Goal: Transaction & Acquisition: Purchase product/service

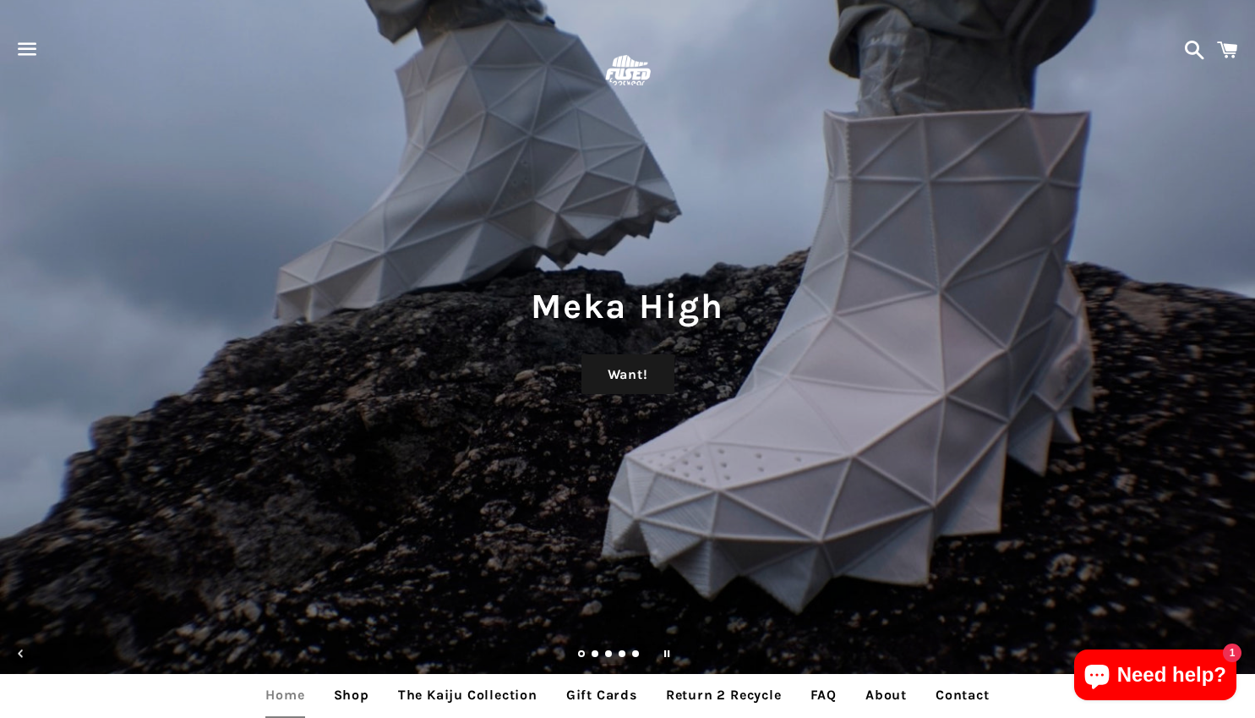
scroll to position [169, 0]
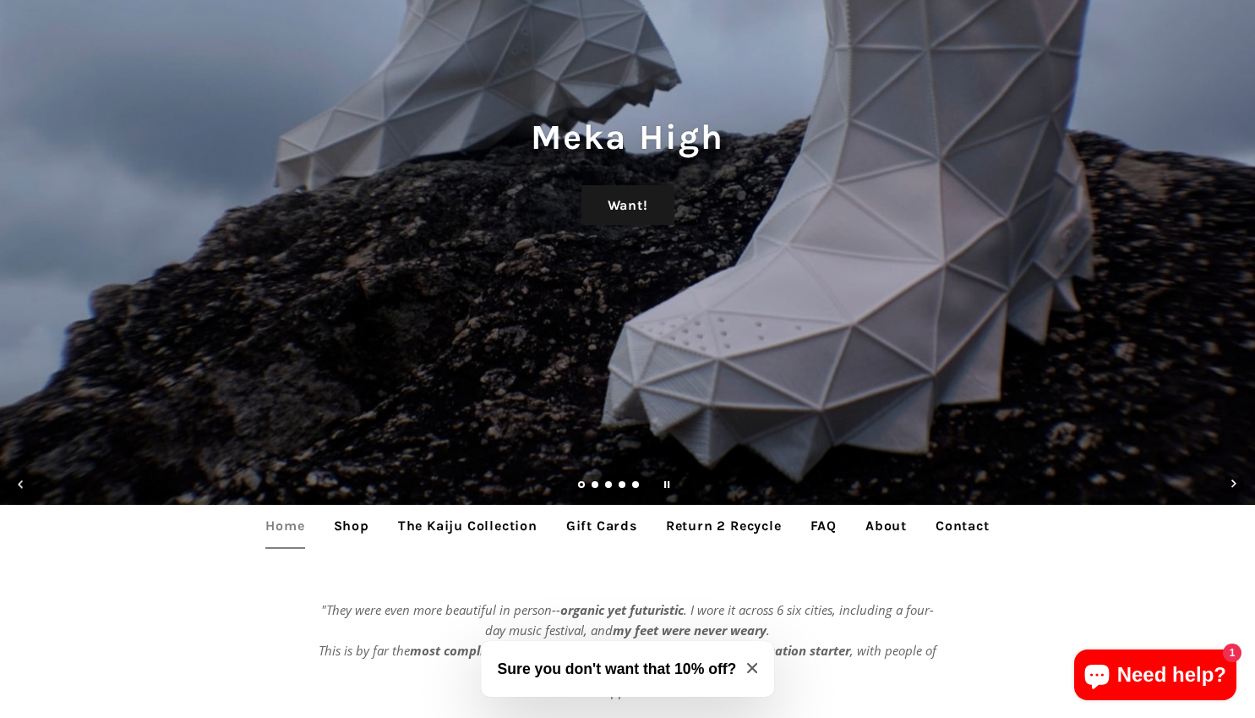
click at [356, 533] on link "Shop" at bounding box center [351, 526] width 61 height 42
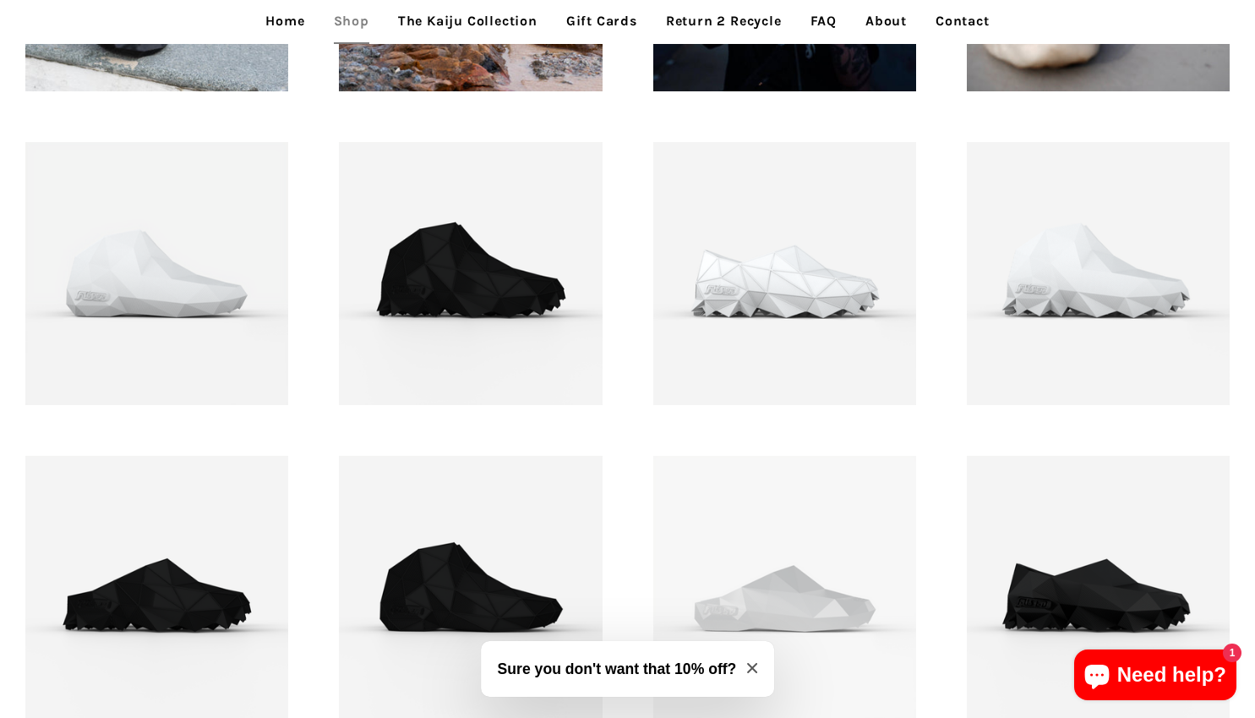
scroll to position [2047, 0]
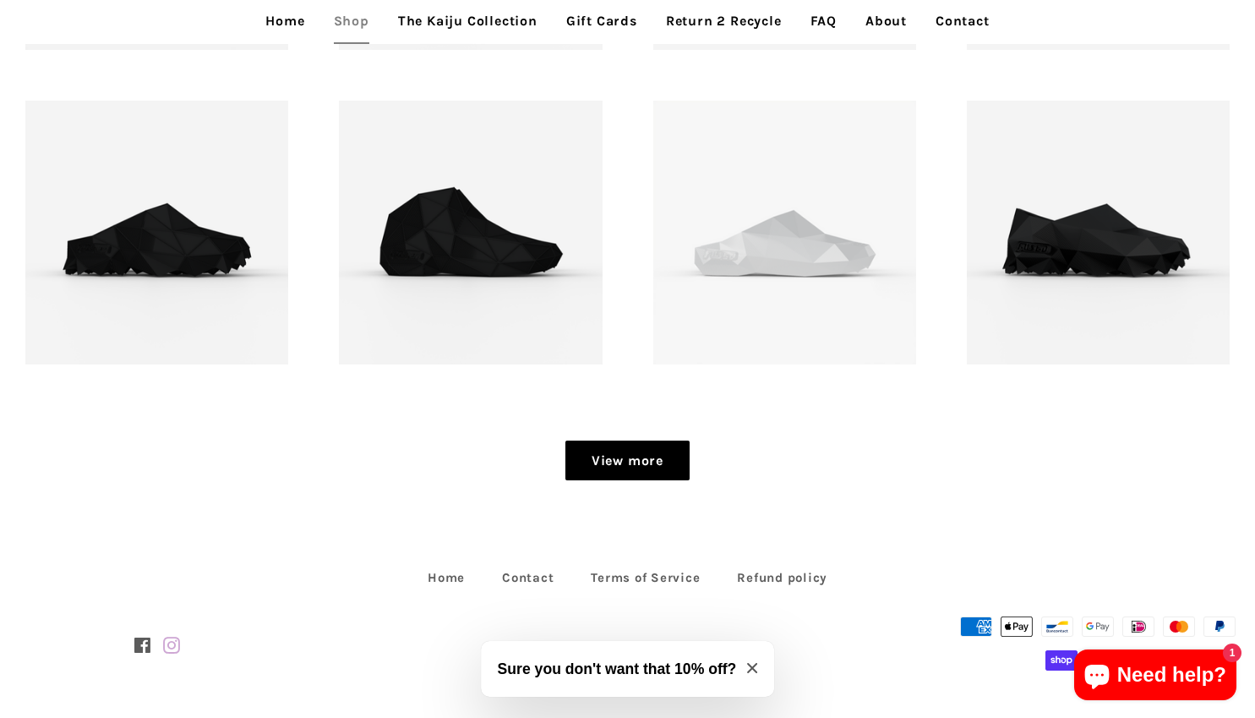
click at [658, 462] on link "View more" at bounding box center [628, 460] width 124 height 41
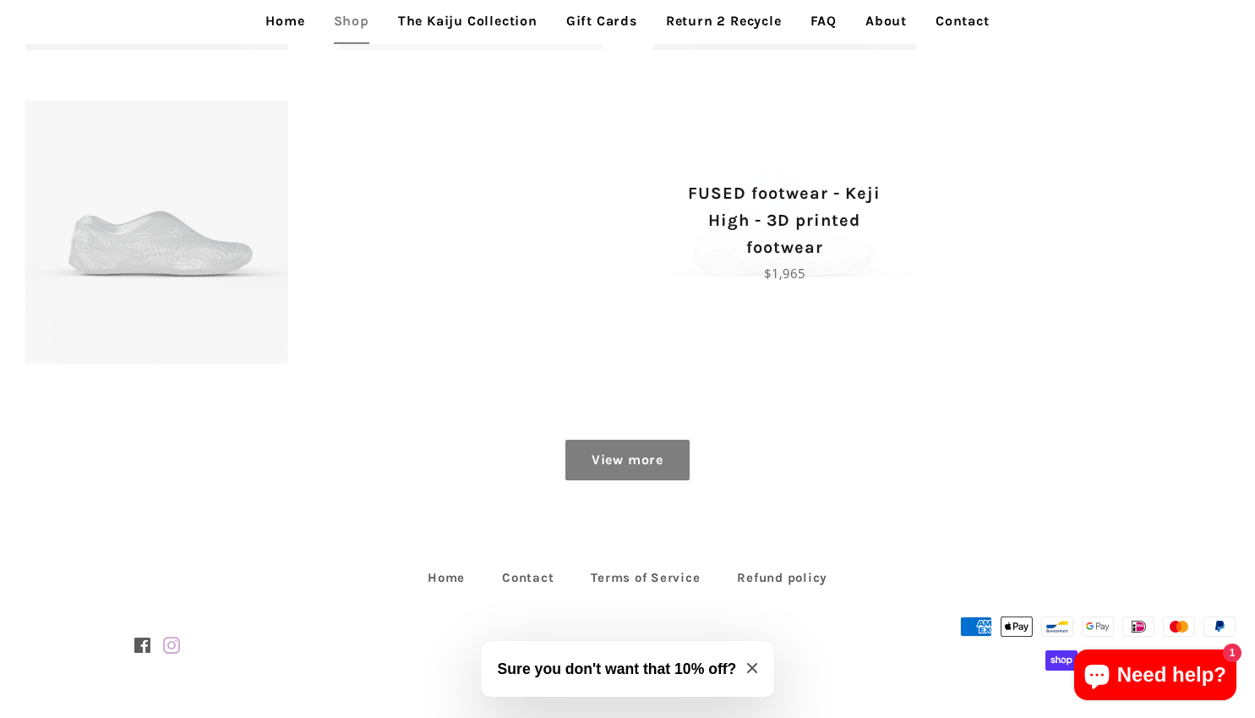
scroll to position [2336, 0]
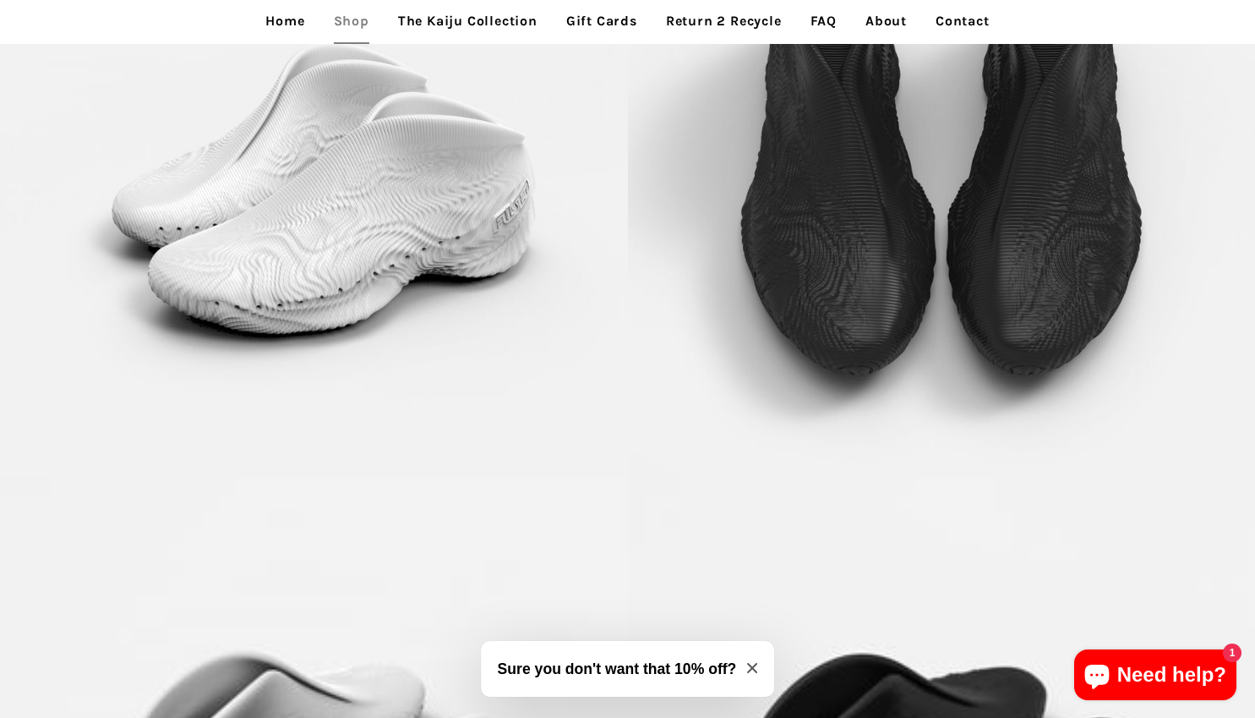
scroll to position [3720, 0]
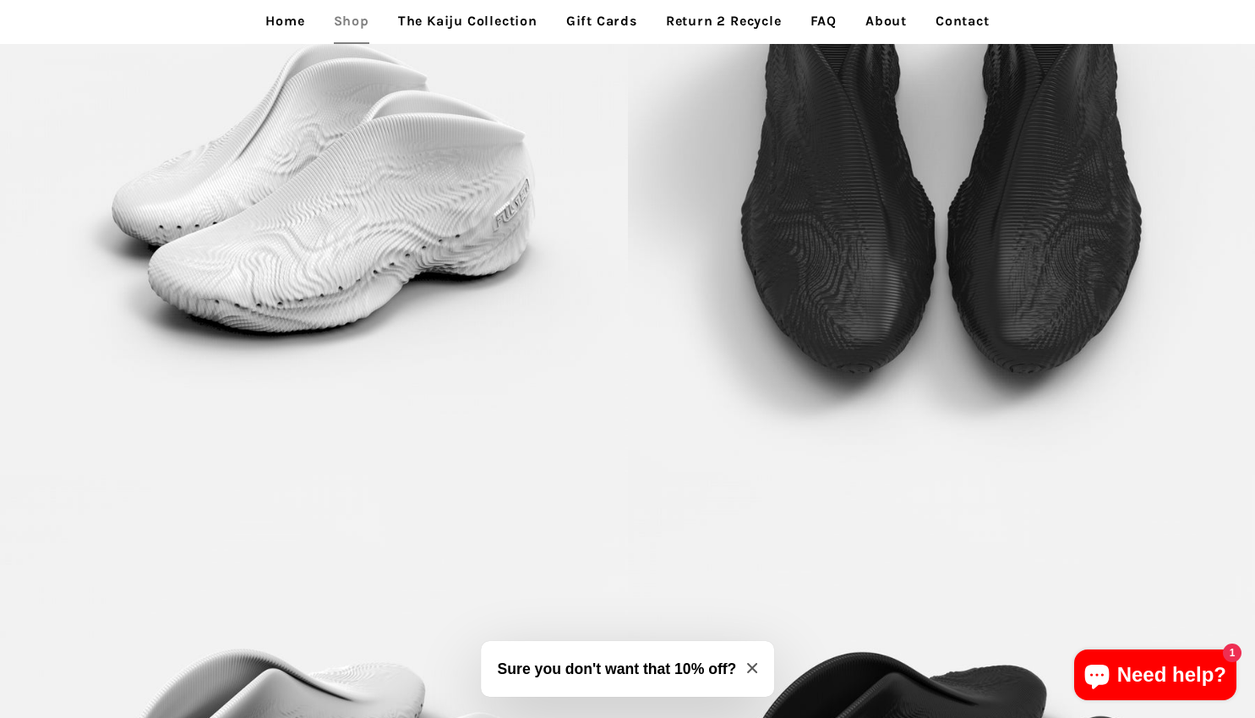
click at [396, 202] on img at bounding box center [314, 161] width 628 height 628
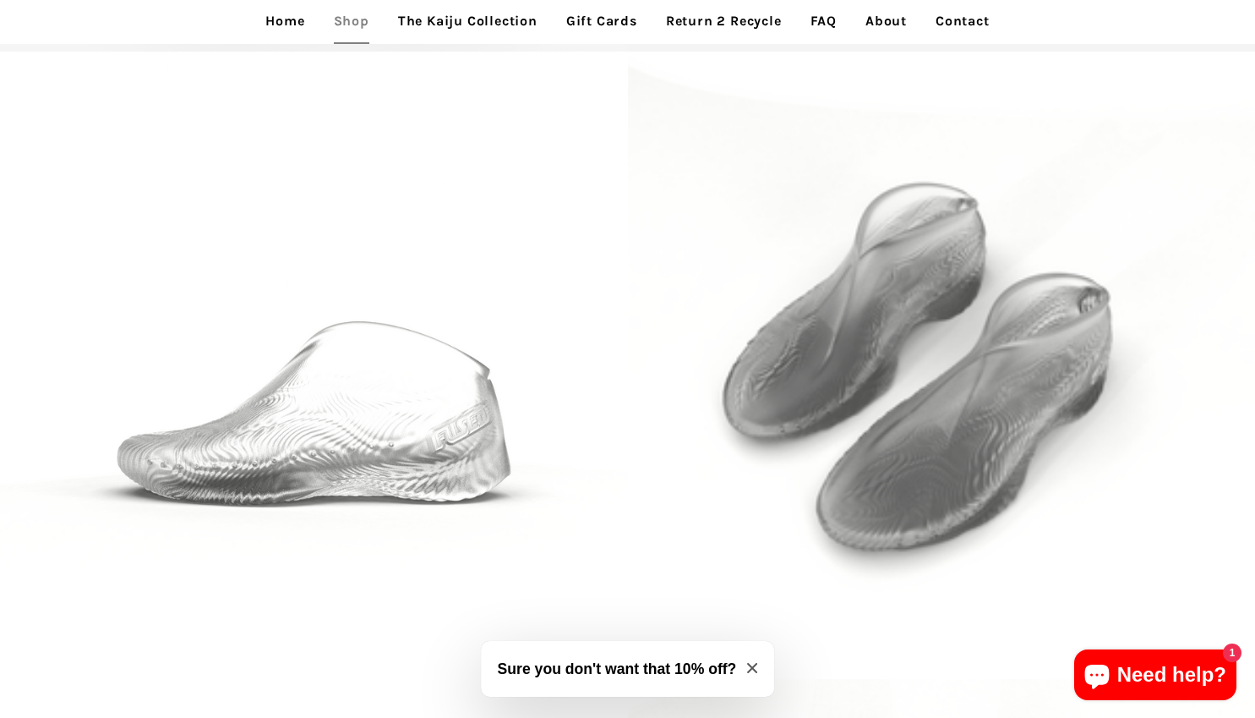
scroll to position [3043, 0]
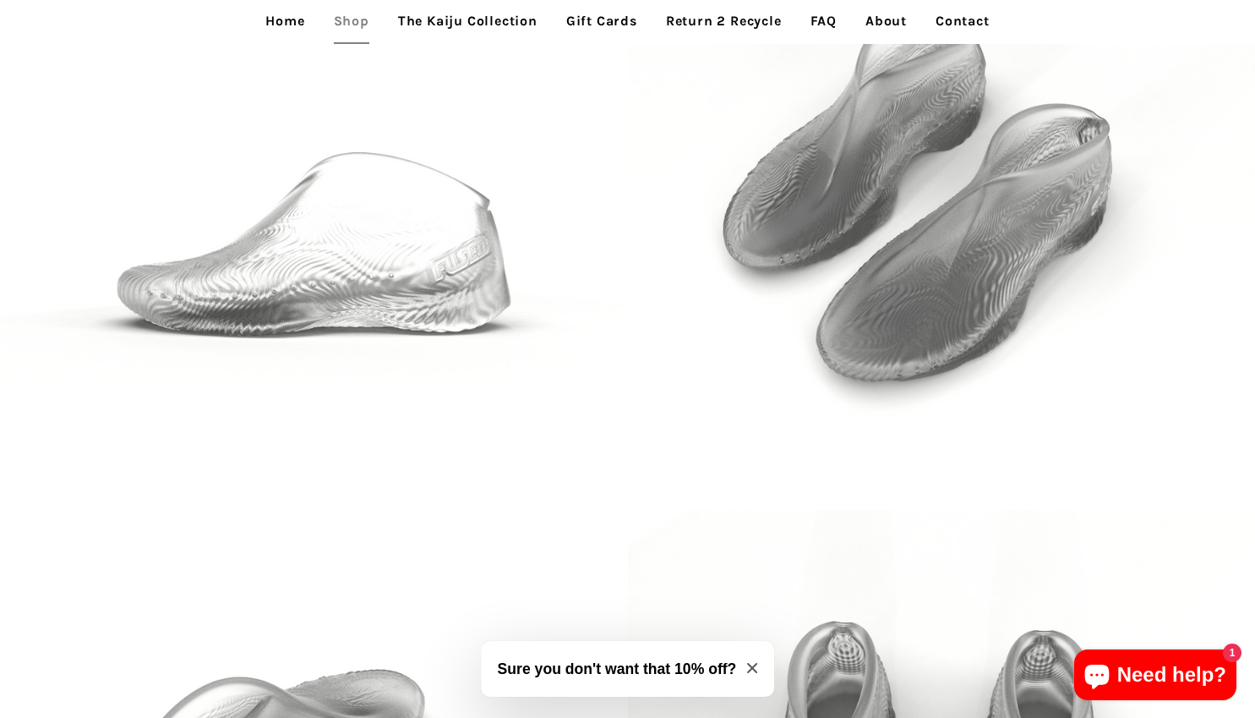
click at [377, 254] on img at bounding box center [314, 196] width 628 height 628
click at [484, 276] on img at bounding box center [314, 196] width 628 height 628
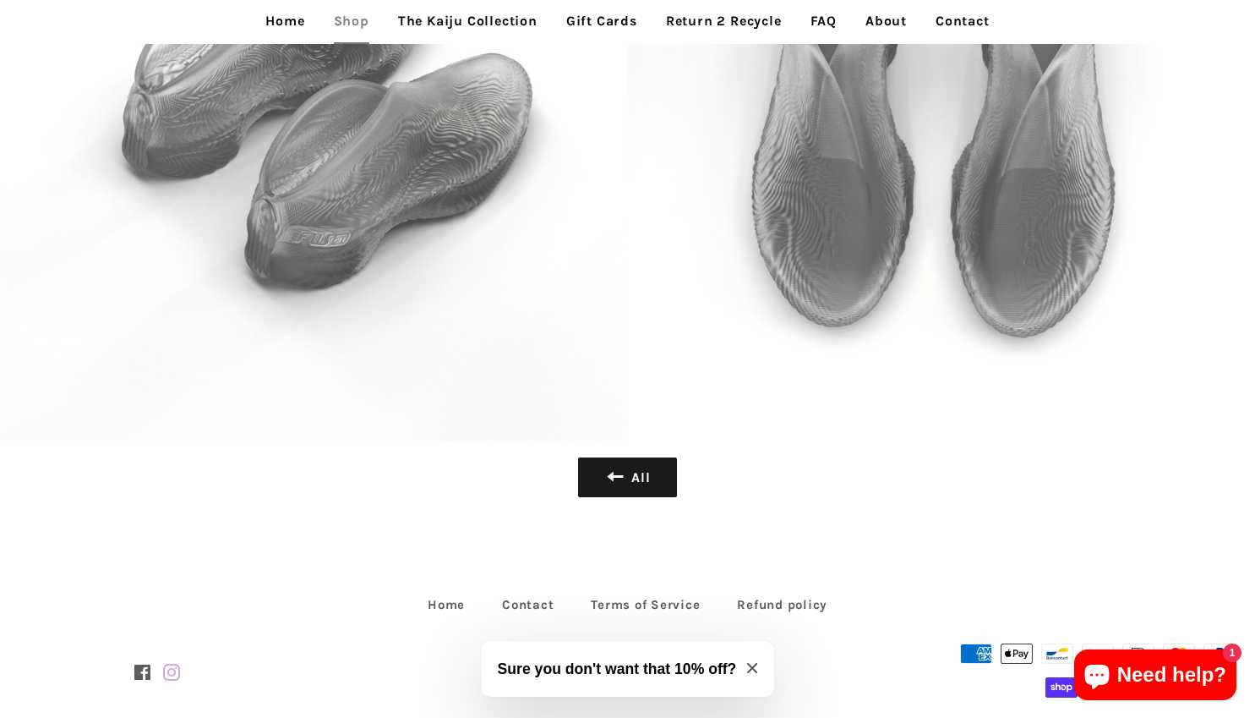
scroll to position [3769, 0]
